Goal: Task Accomplishment & Management: Complete application form

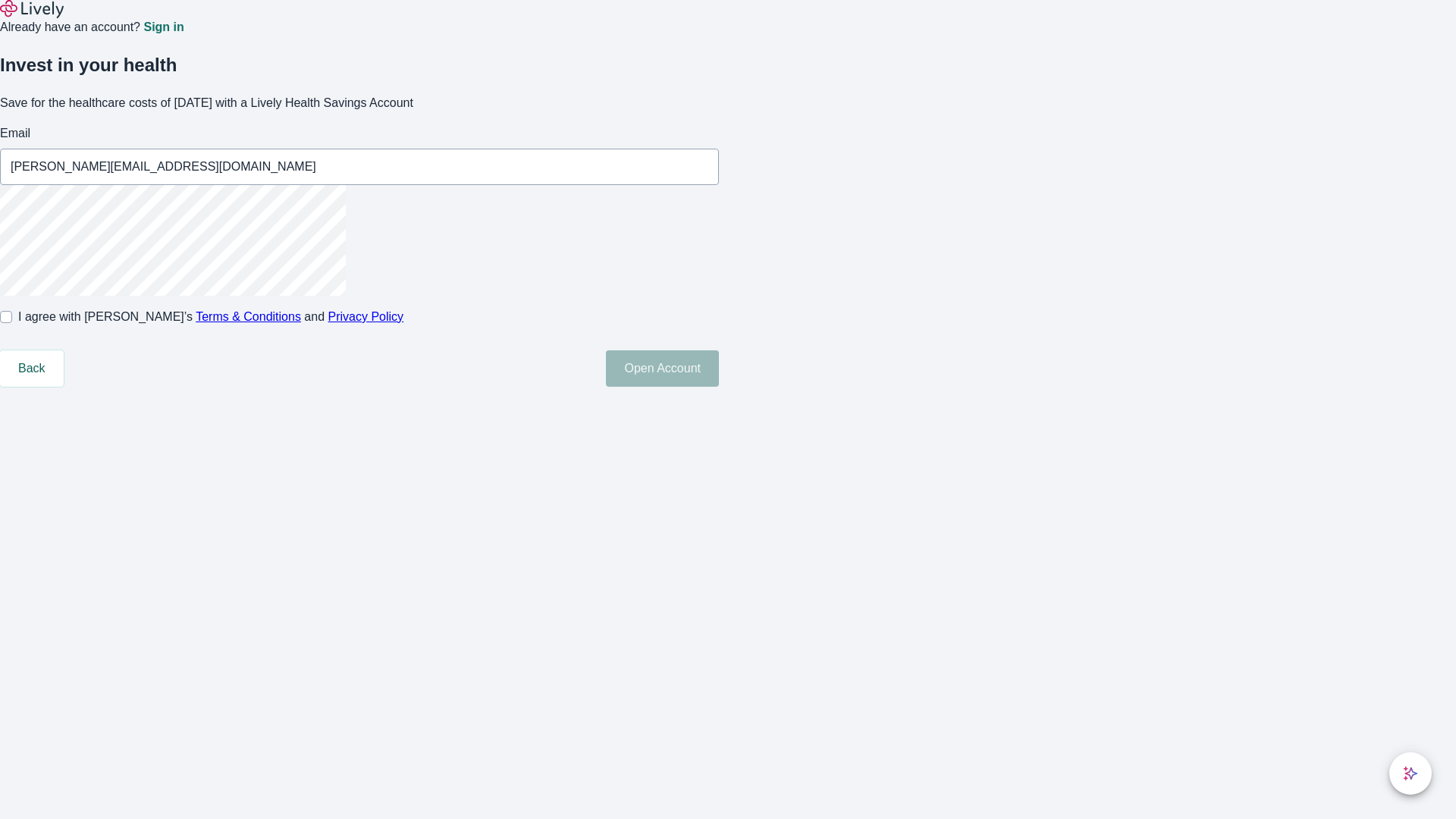
click at [12, 323] on input "I agree with Lively’s Terms & Conditions and Privacy Policy" at bounding box center [6, 317] width 12 height 12
checkbox input "true"
click at [719, 387] on button "Open Account" at bounding box center [662, 367] width 113 height 36
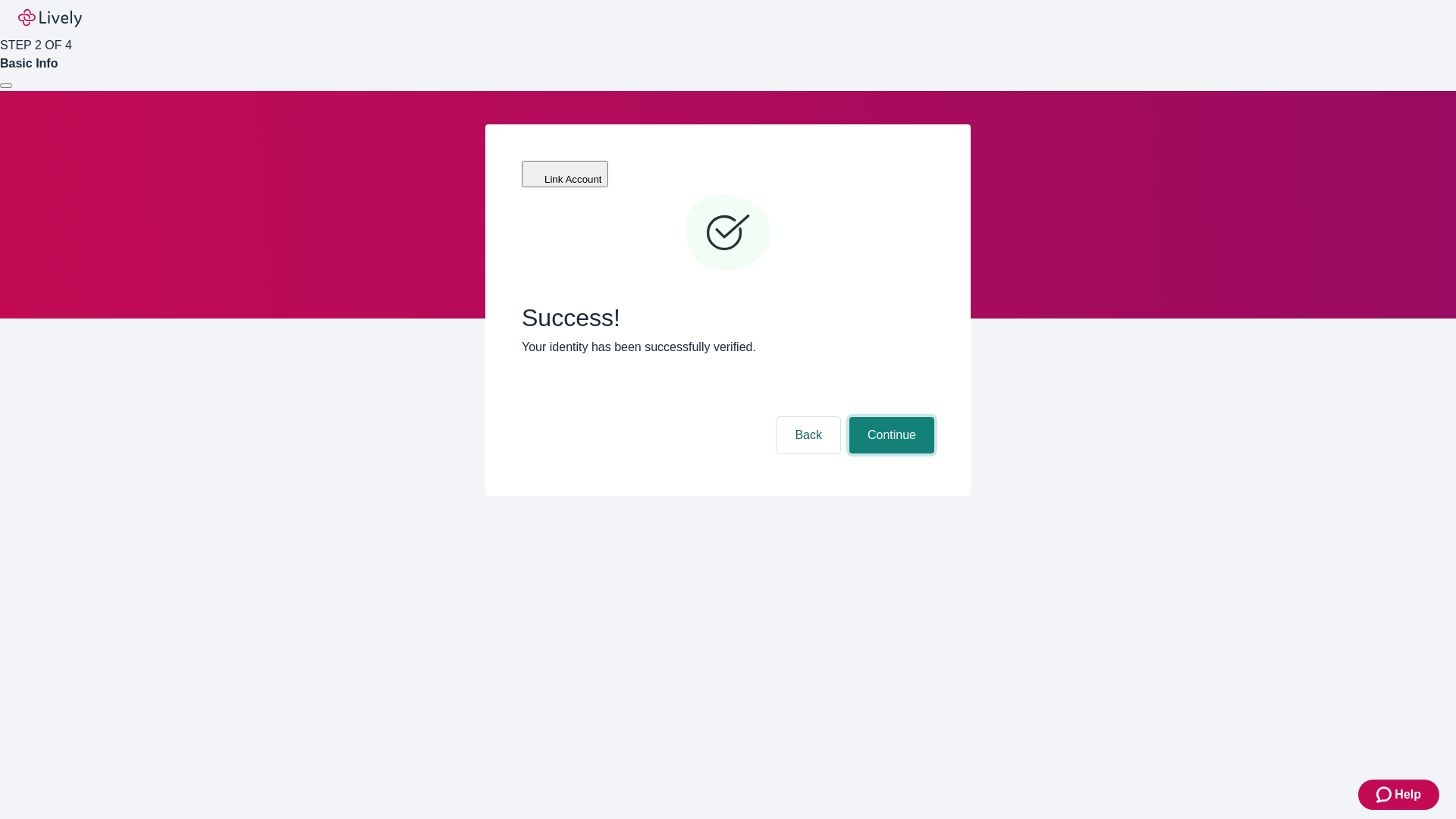
click at [889, 417] on button "Continue" at bounding box center [891, 434] width 85 height 36
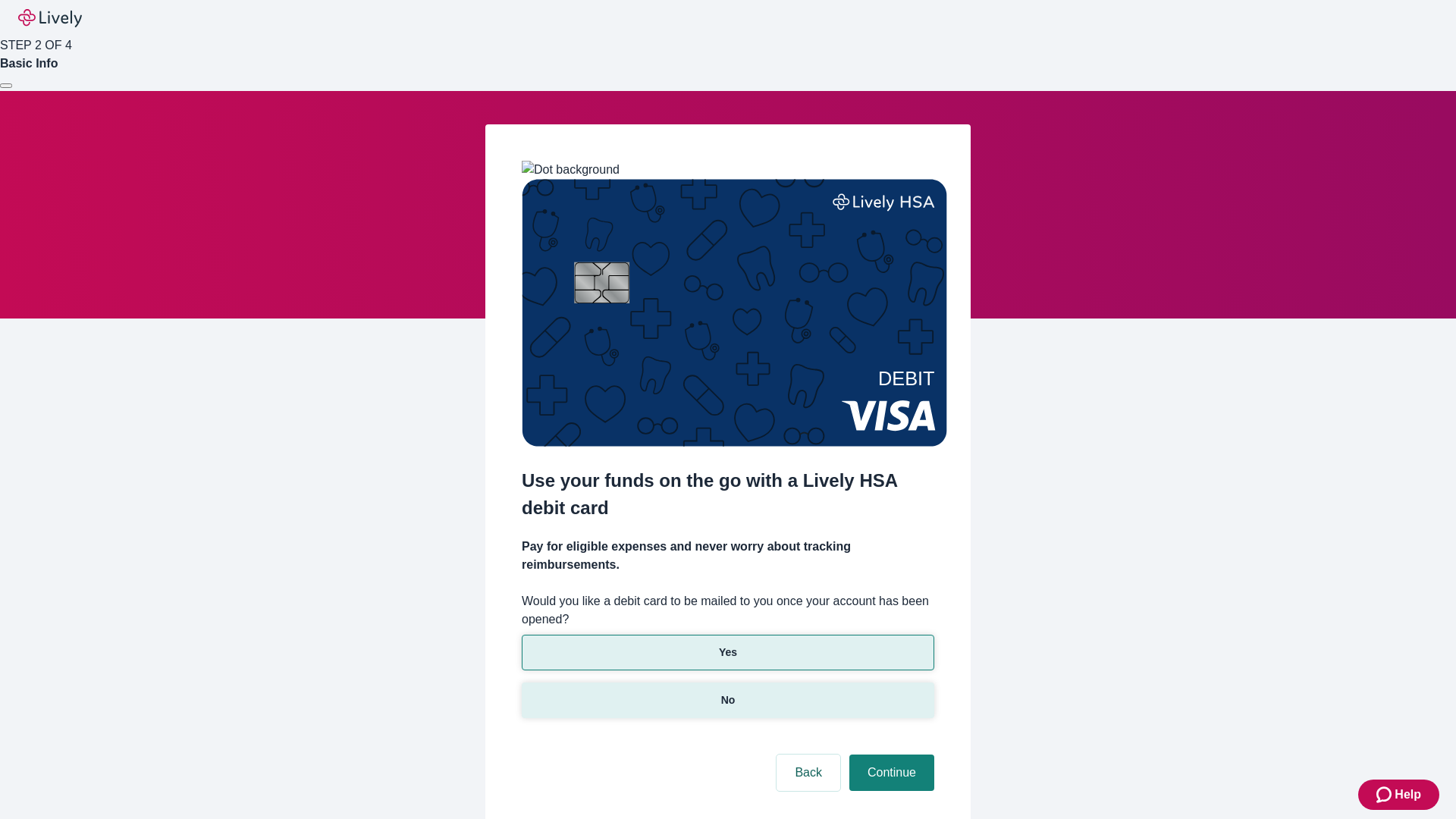
click at [727, 692] on p "No" at bounding box center [728, 700] width 15 height 16
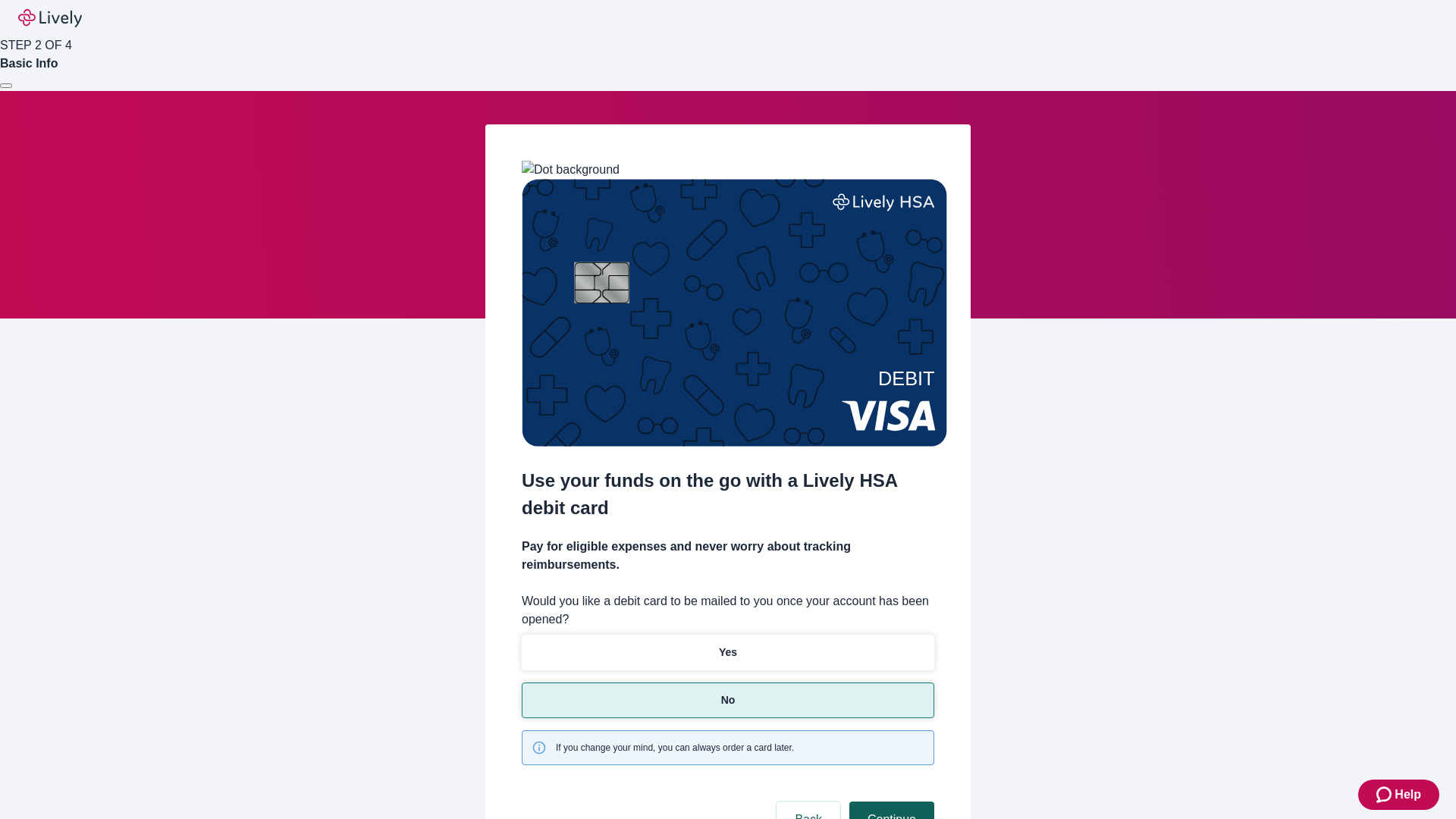
click at [889, 802] on button "Continue" at bounding box center [891, 819] width 85 height 36
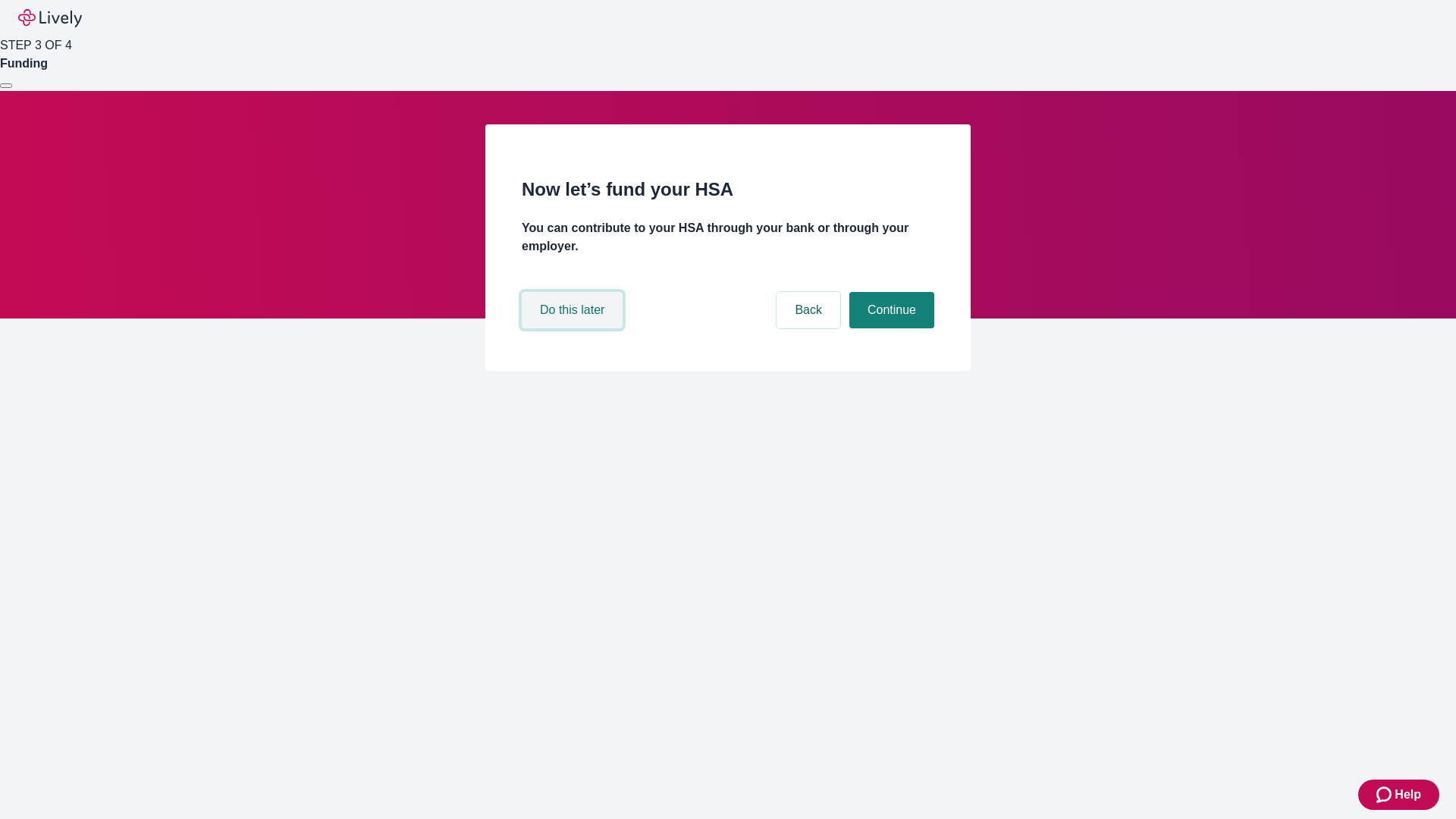
click at [574, 328] on button "Do this later" at bounding box center [572, 309] width 101 height 36
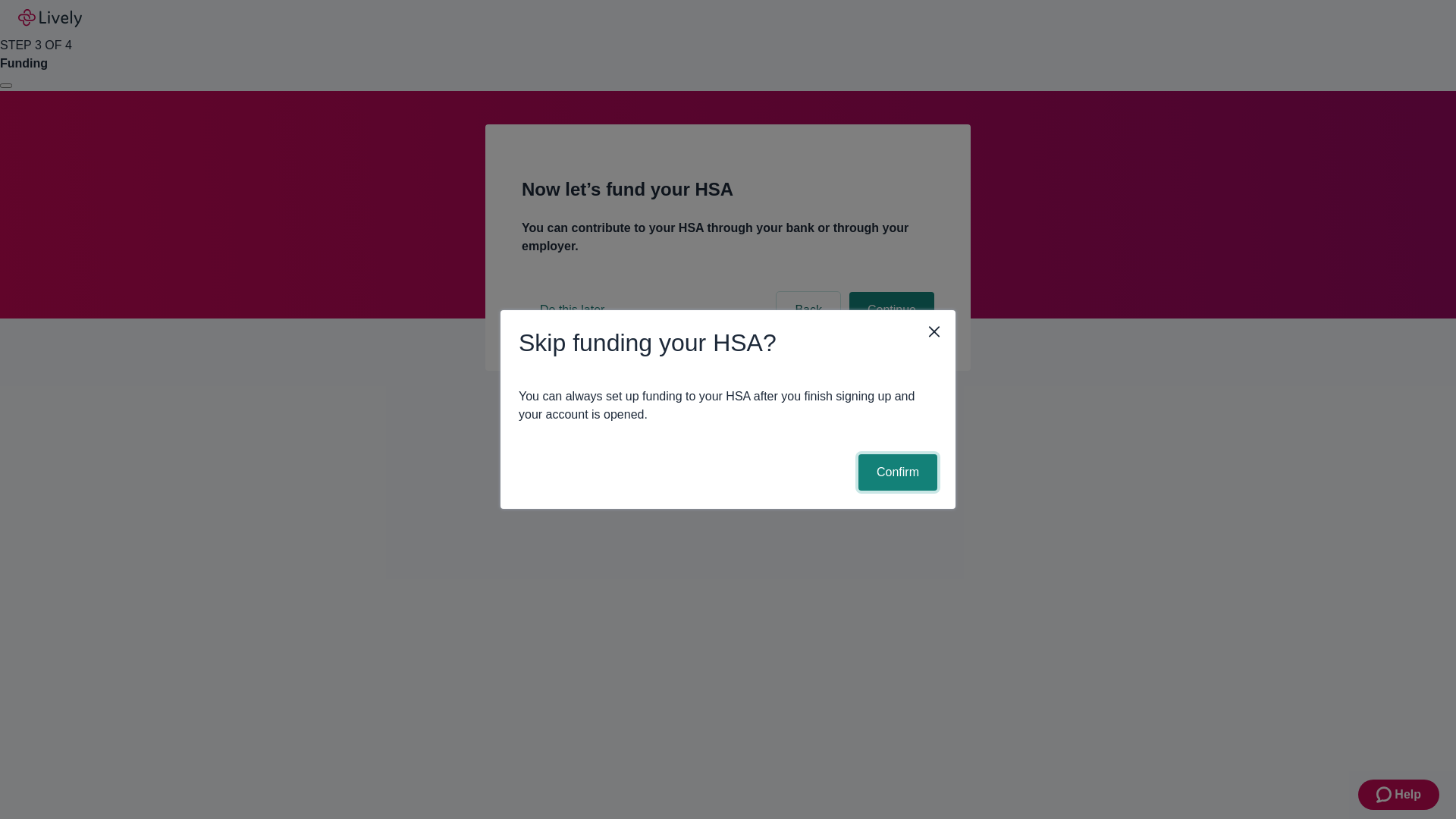
click at [895, 472] on button "Confirm" at bounding box center [897, 471] width 79 height 36
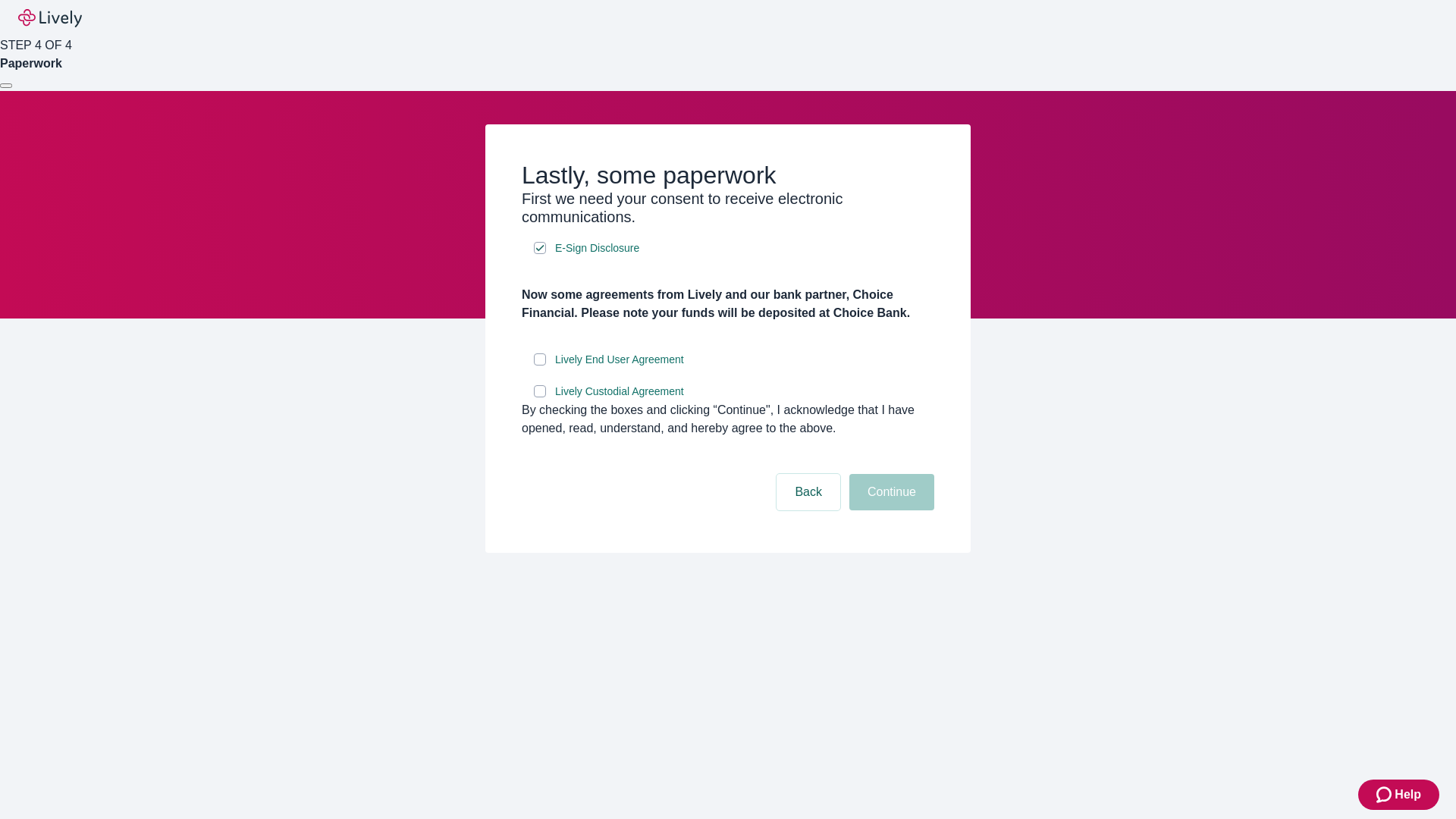
click at [540, 365] on input "Lively End User Agreement" at bounding box center [539, 359] width 12 height 12
checkbox input "true"
click at [540, 397] on input "Lively Custodial Agreement" at bounding box center [539, 391] width 12 height 12
checkbox input "true"
click at [889, 510] on button "Continue" at bounding box center [891, 492] width 85 height 36
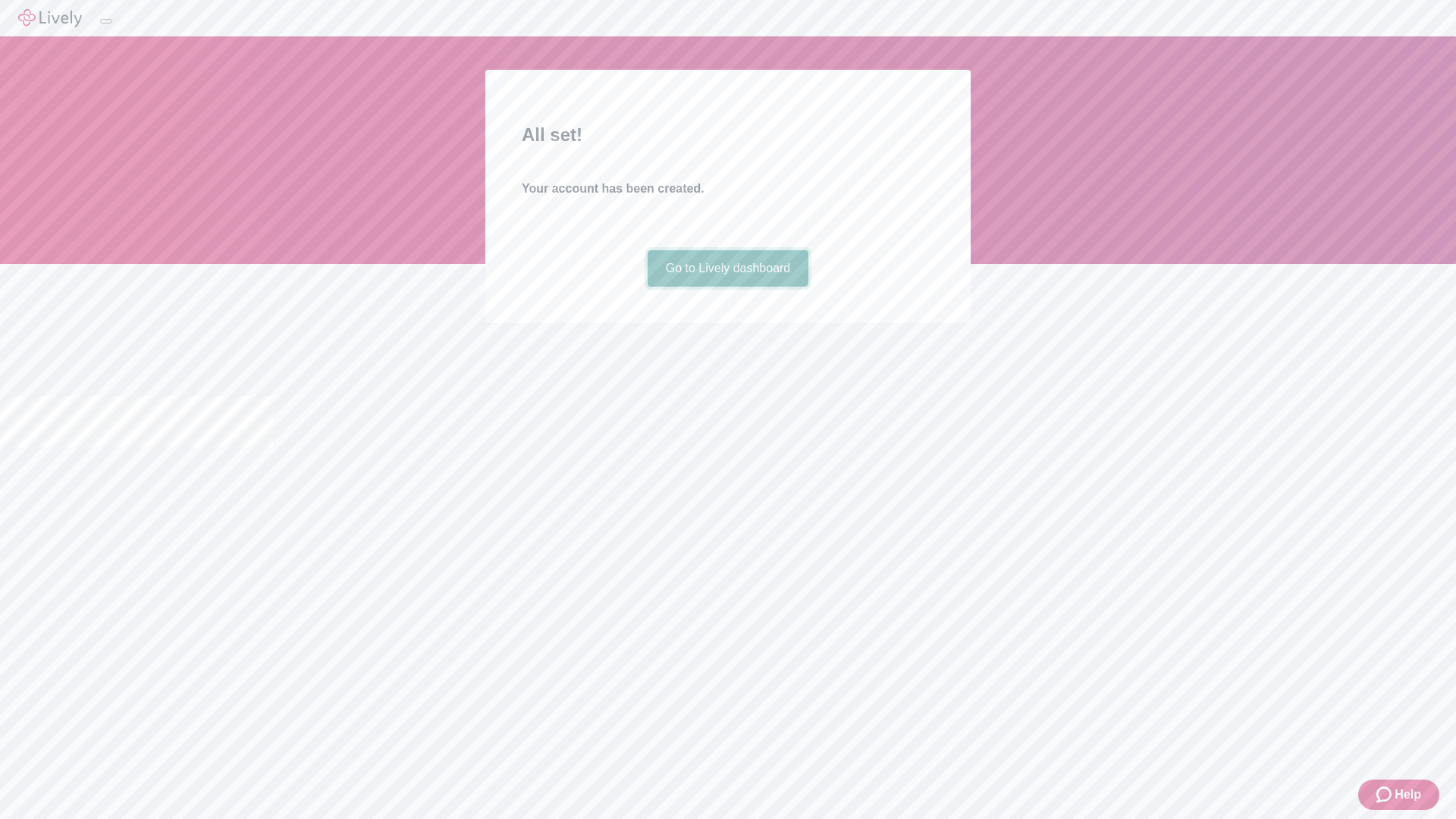
click at [727, 287] on link "Go to Lively dashboard" at bounding box center [728, 267] width 161 height 36
